Goal: Transaction & Acquisition: Purchase product/service

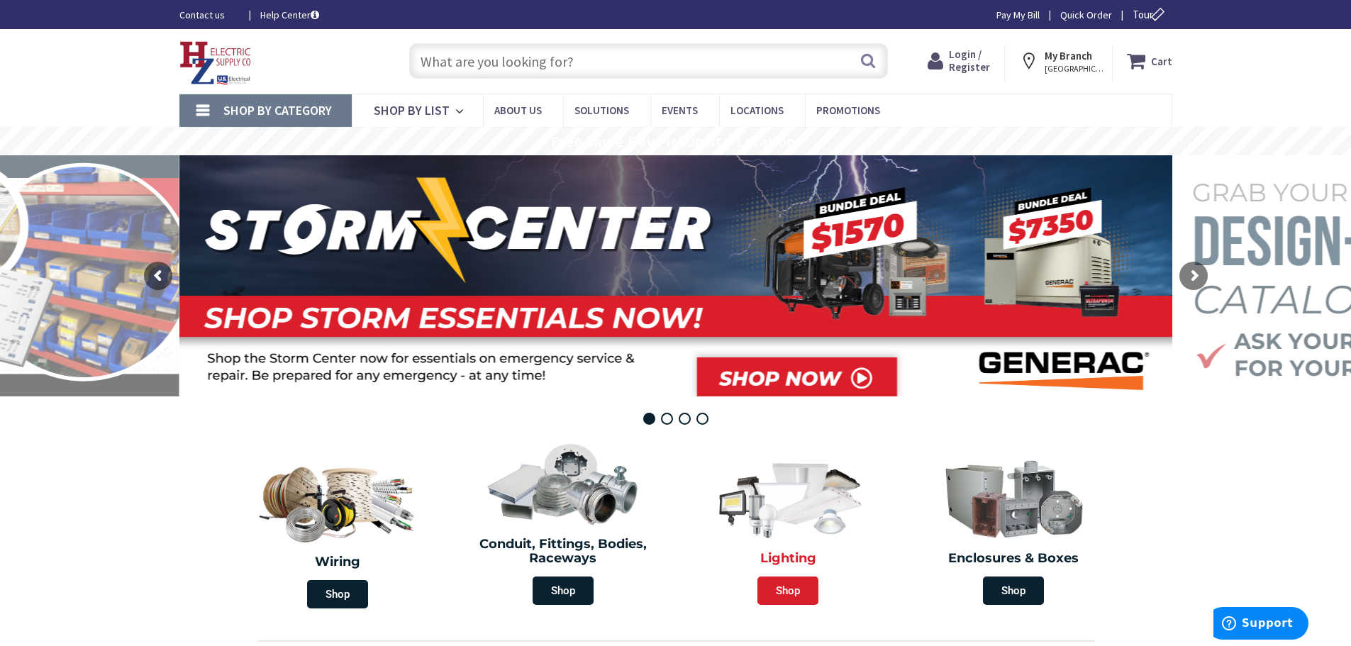
click at [789, 594] on span "Shop" at bounding box center [787, 590] width 61 height 28
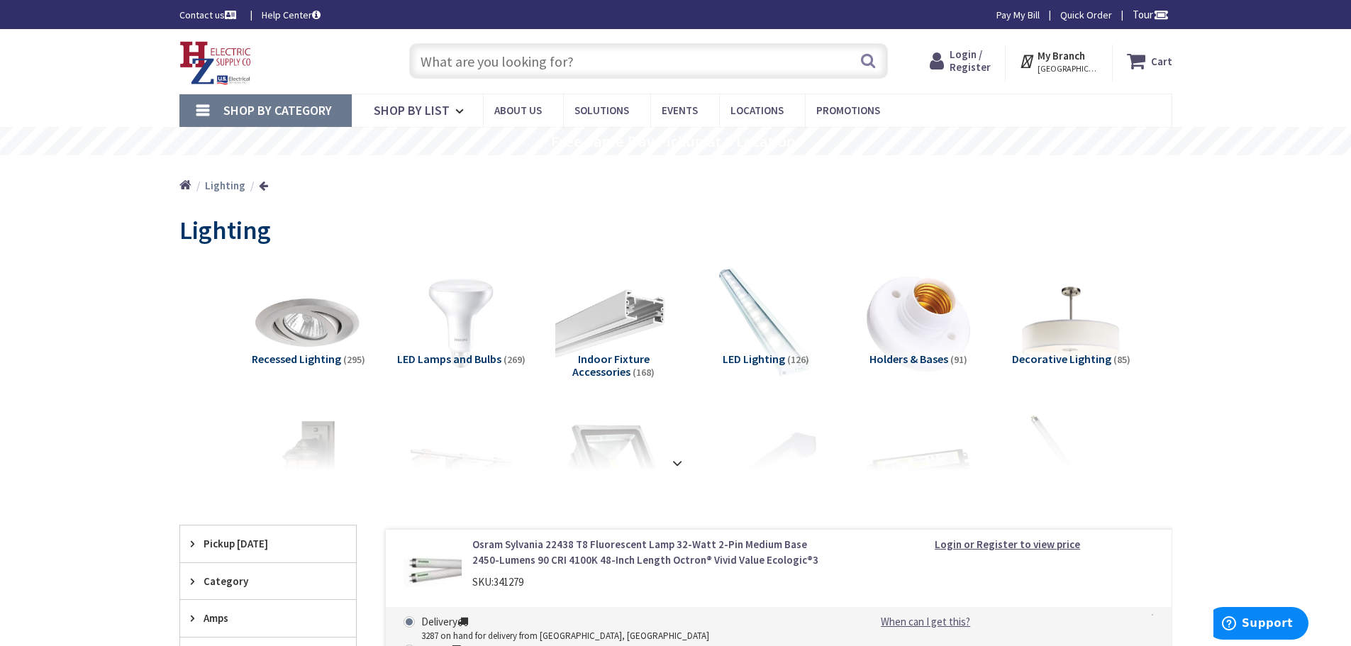
click at [590, 57] on input "text" at bounding box center [648, 60] width 479 height 35
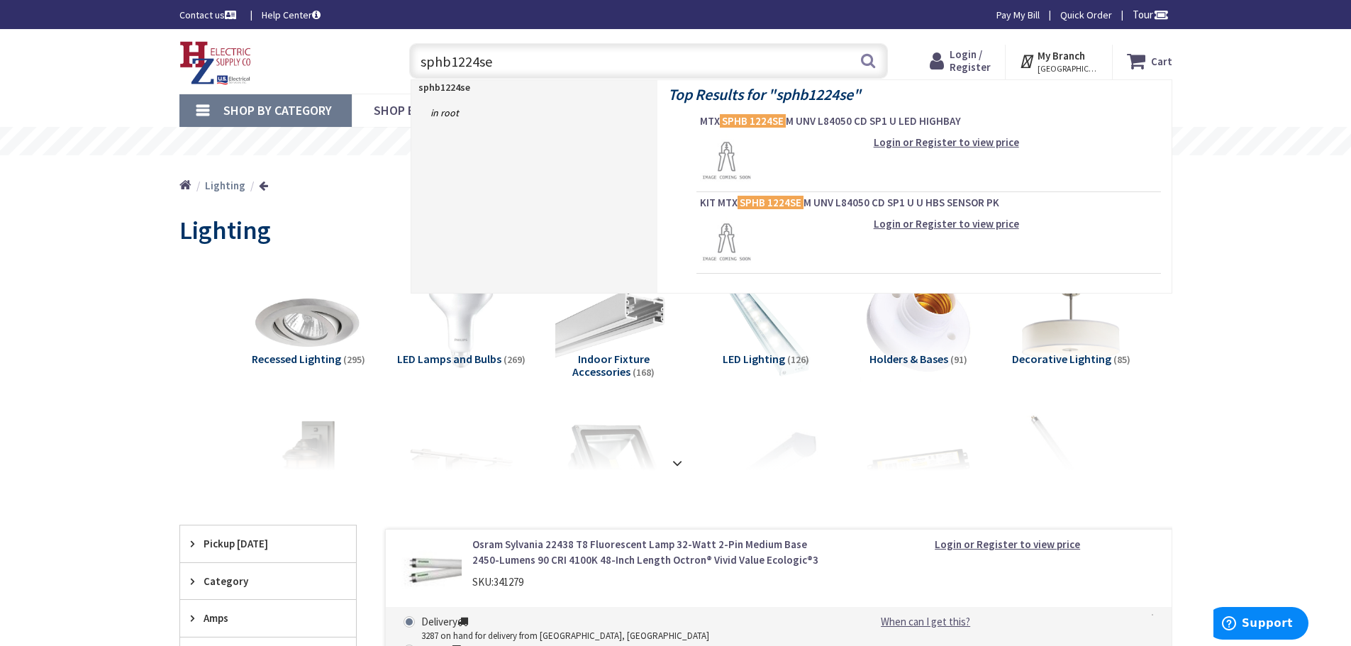
type input "sphb1224sem"
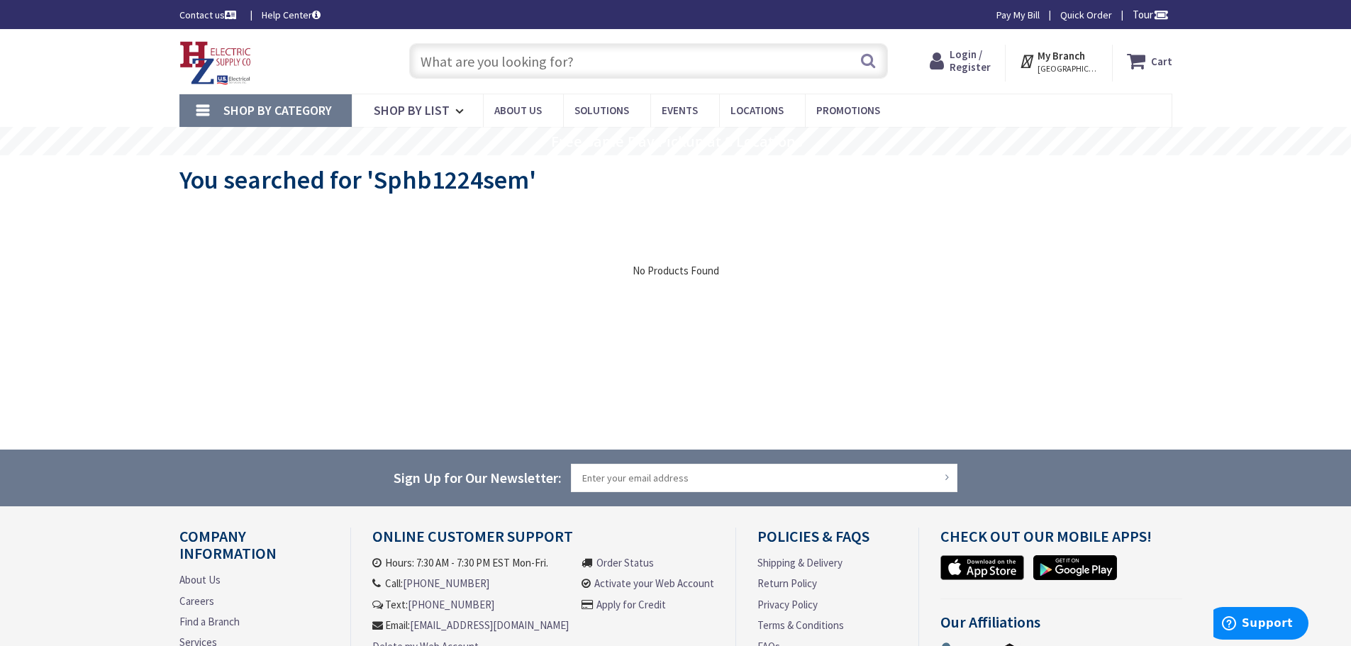
click at [623, 69] on input "text" at bounding box center [648, 60] width 479 height 35
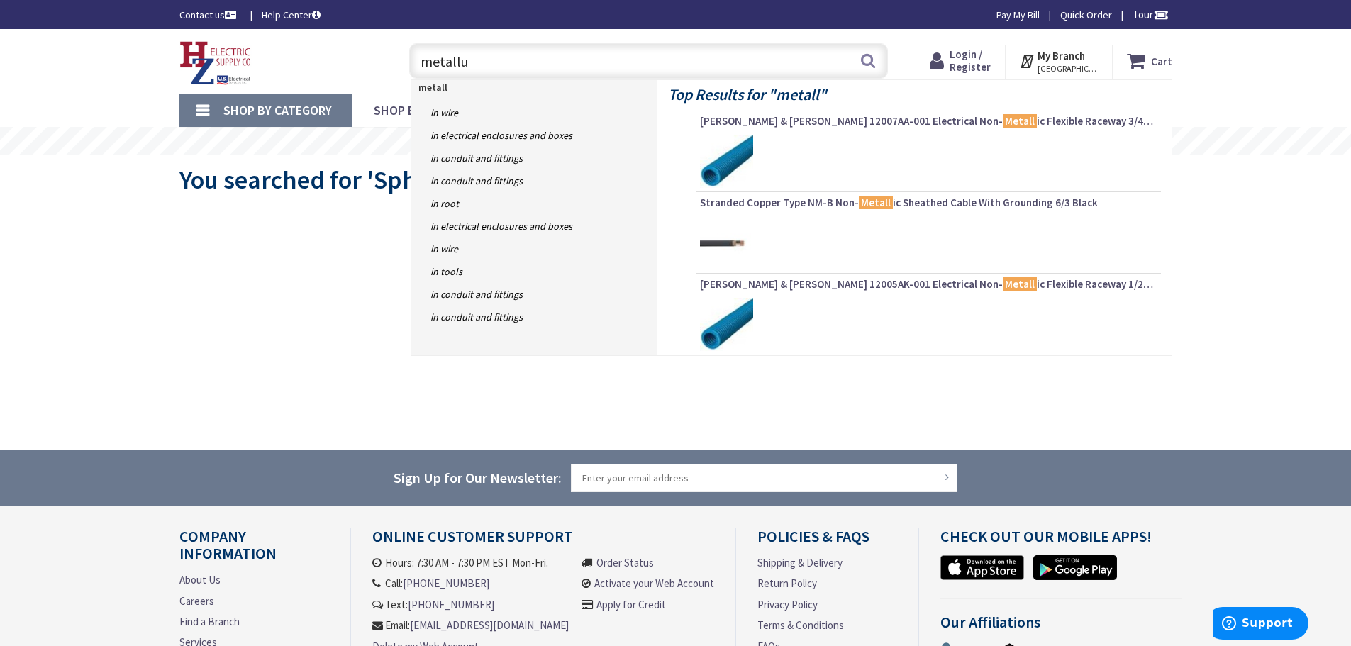
type input "metallux"
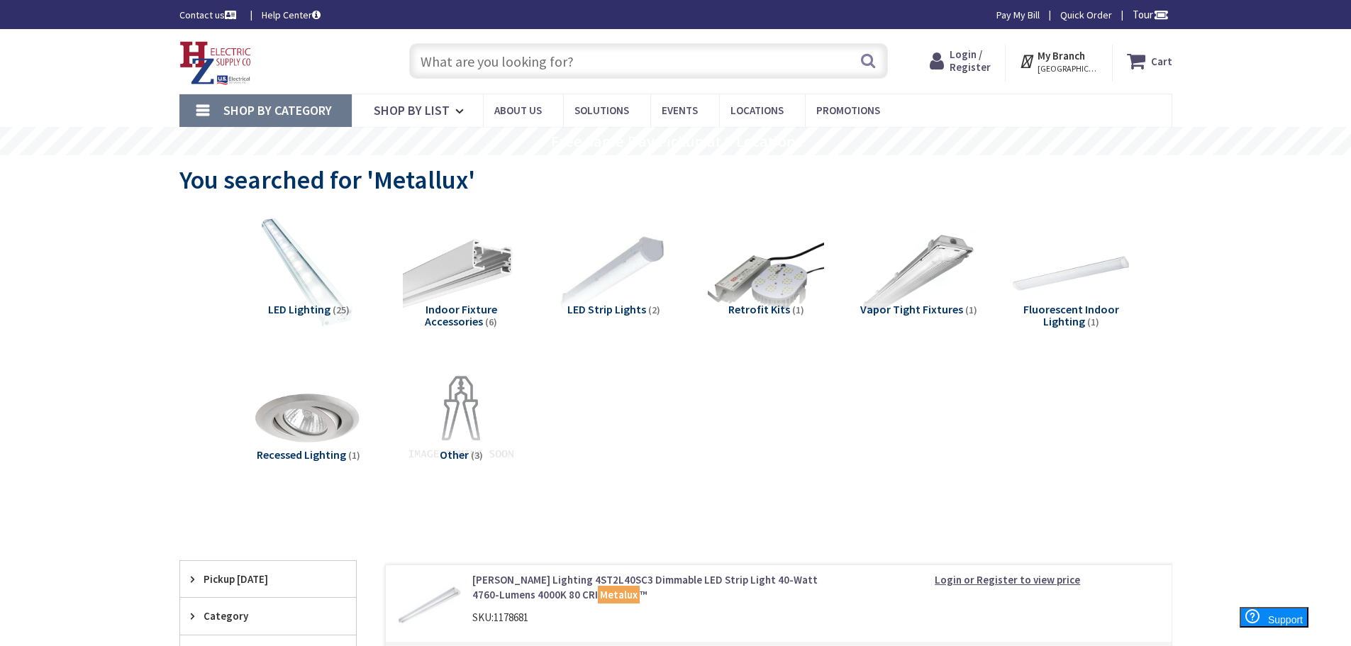
click at [301, 306] on span "LED Lighting" at bounding box center [299, 309] width 62 height 14
